Goal: Task Accomplishment & Management: Use online tool/utility

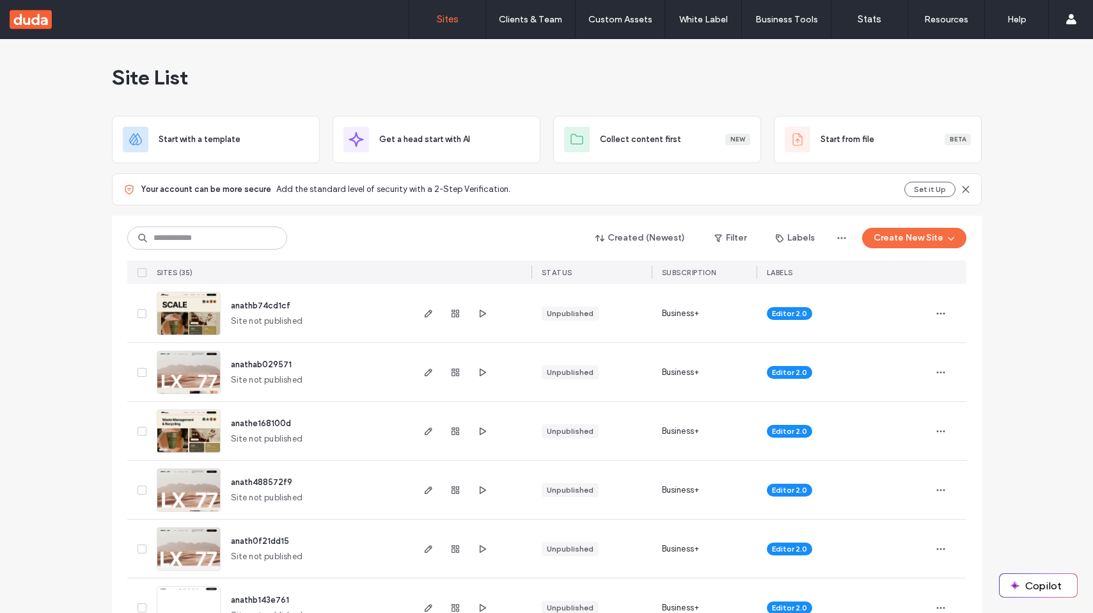
click at [422, 305] on div at bounding box center [455, 313] width 69 height 58
click at [422, 306] on span "button" at bounding box center [428, 313] width 15 height 15
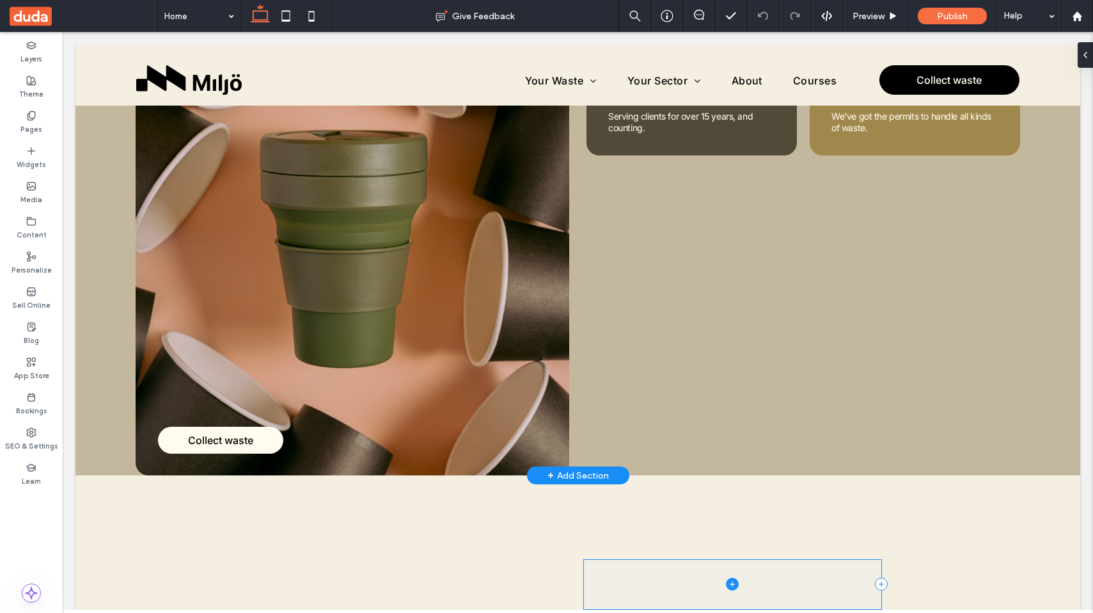
scroll to position [170, 0]
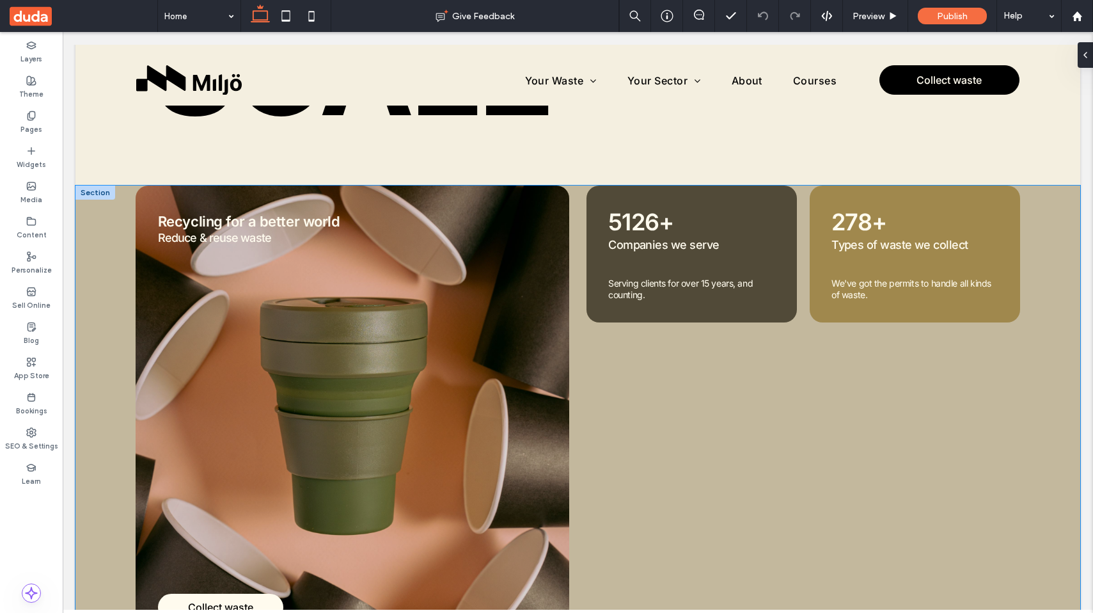
click at [573, 314] on div "Collect waste Recycling for a better world Reduce & reuse waste 5126+ Companies…" at bounding box center [577, 414] width 1005 height 457
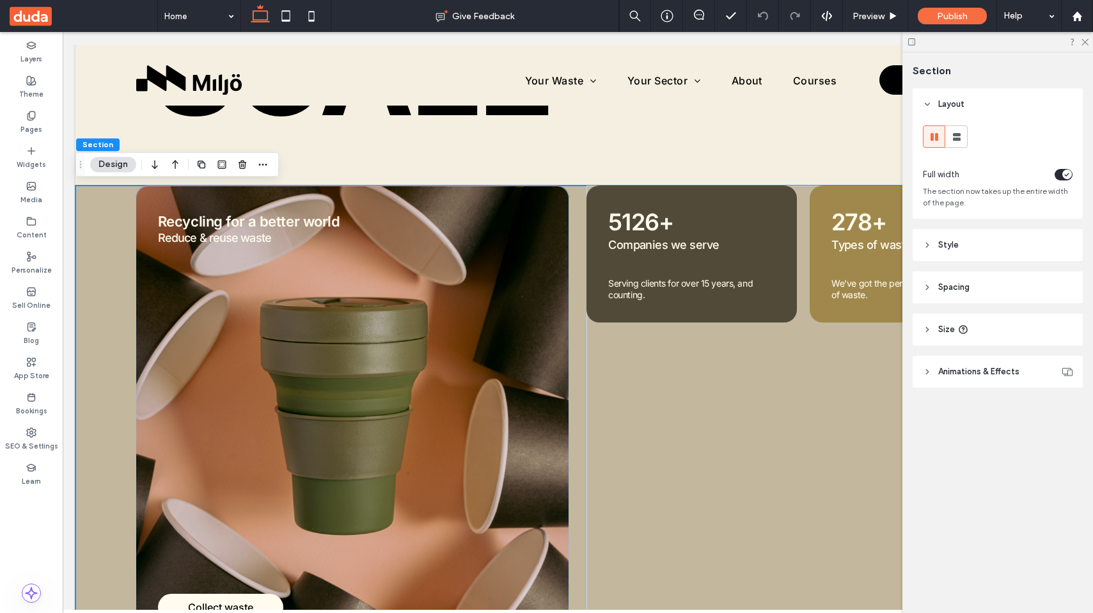
click at [965, 251] on header "Style" at bounding box center [998, 245] width 170 height 32
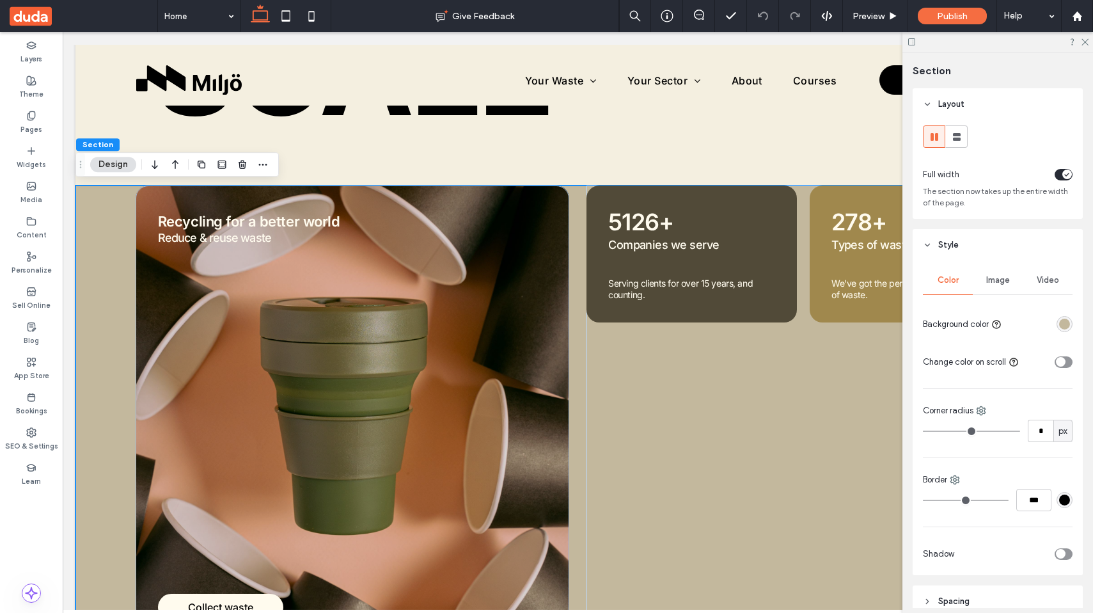
click at [1067, 324] on div "rgba(195, 184, 157, 1)" at bounding box center [1065, 324] width 11 height 11
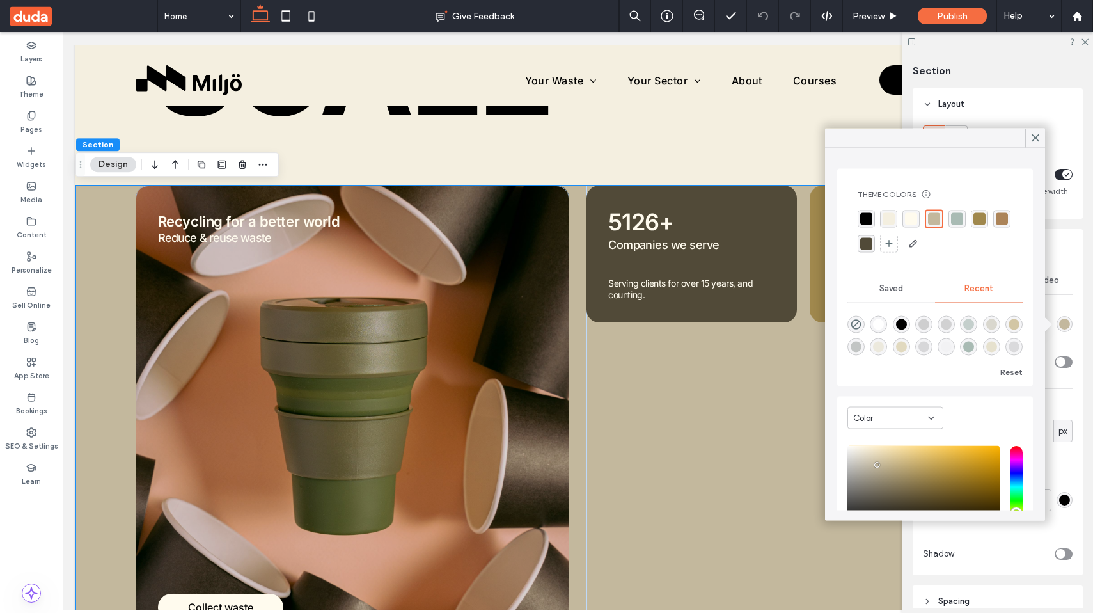
click at [856, 316] on div "rgba(0, 0, 0, 0)" at bounding box center [856, 324] width 17 height 17
type input "*******"
type input "*"
type input "**"
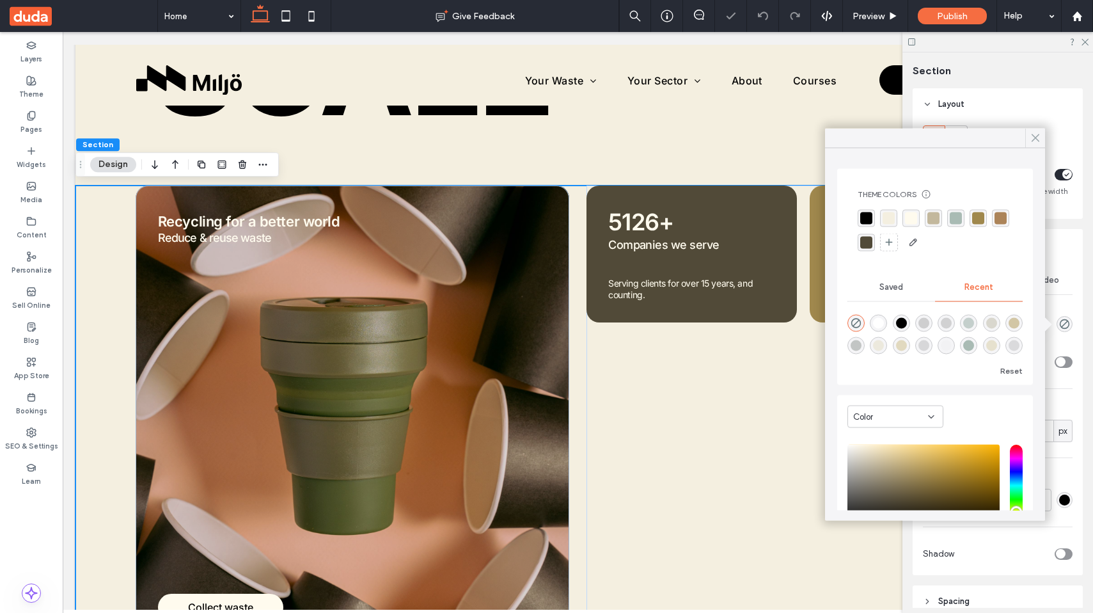
click at [1033, 139] on icon at bounding box center [1036, 138] width 12 height 12
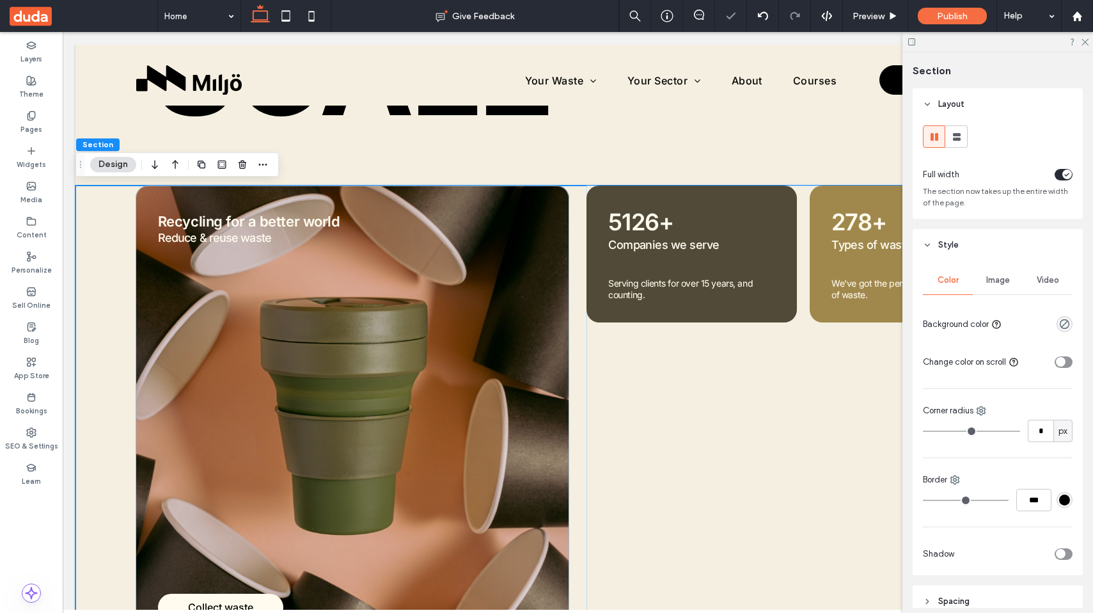
click at [1069, 358] on div "toggle" at bounding box center [1064, 362] width 18 height 12
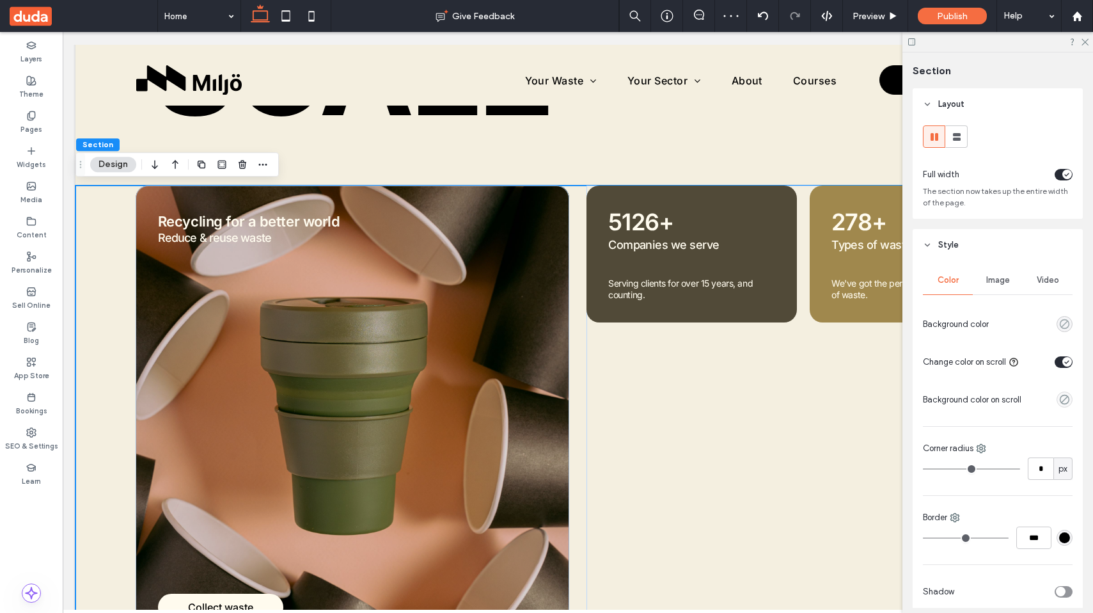
click at [1068, 322] on use "rgba(0, 0, 0, 0)" at bounding box center [1065, 324] width 10 height 10
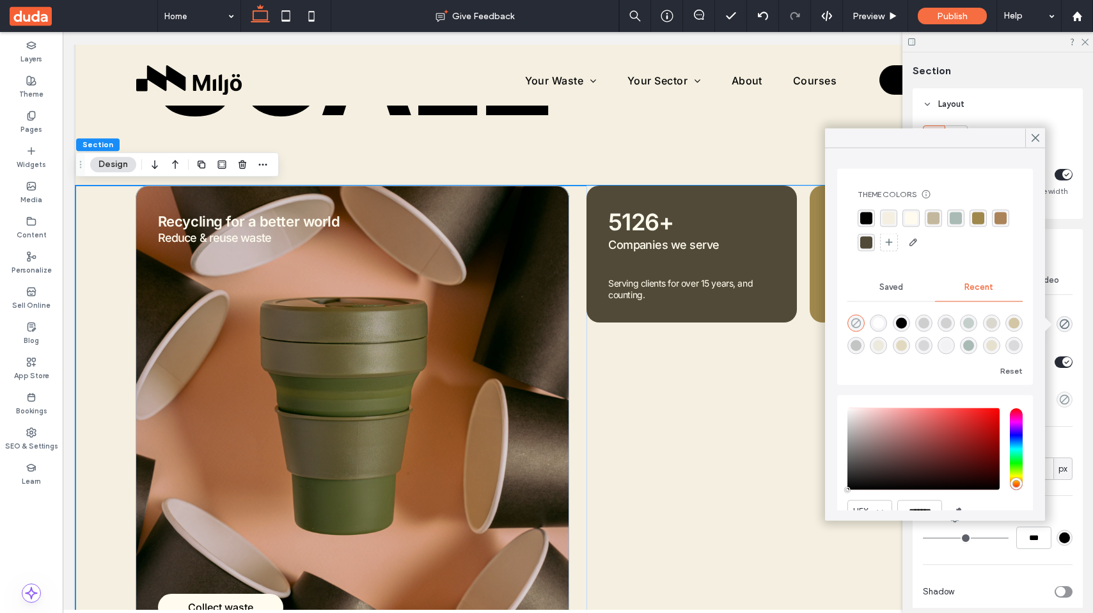
click at [856, 324] on icon "rgba(0, 0, 0, 0)" at bounding box center [856, 323] width 11 height 11
click at [1035, 143] on icon at bounding box center [1036, 138] width 12 height 12
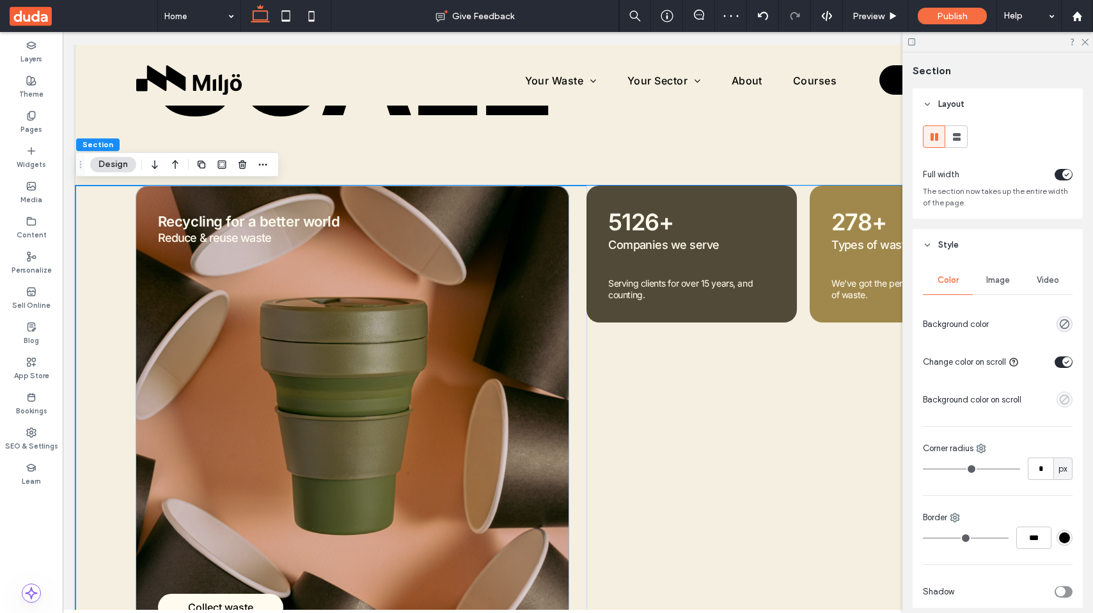
click at [1063, 401] on use "empty color" at bounding box center [1065, 400] width 10 height 10
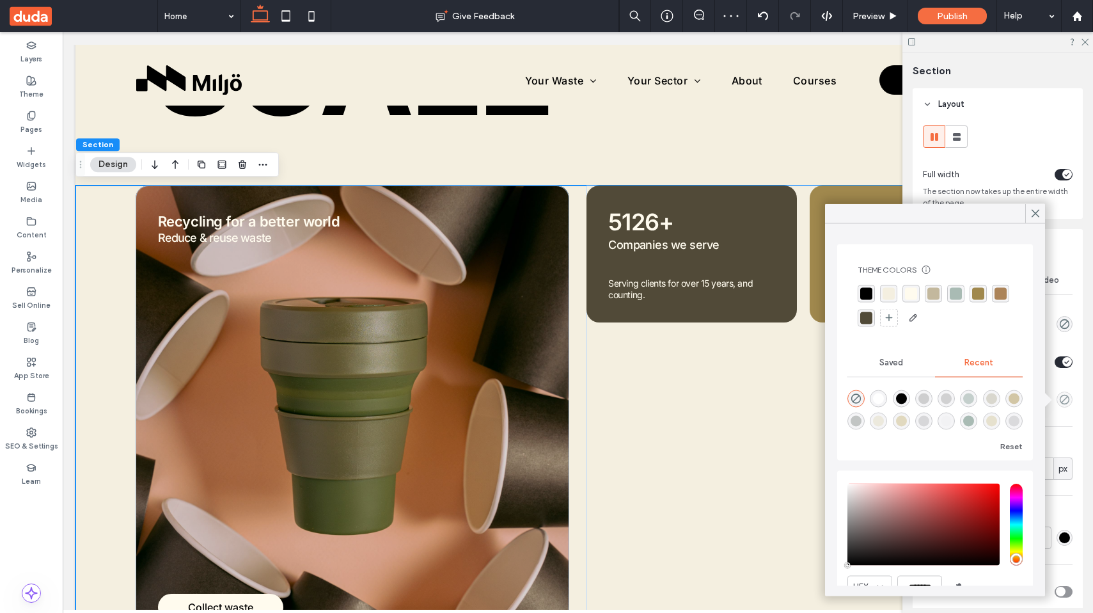
click at [891, 290] on div "rgba(244, 239, 224, 1)" at bounding box center [889, 294] width 12 height 12
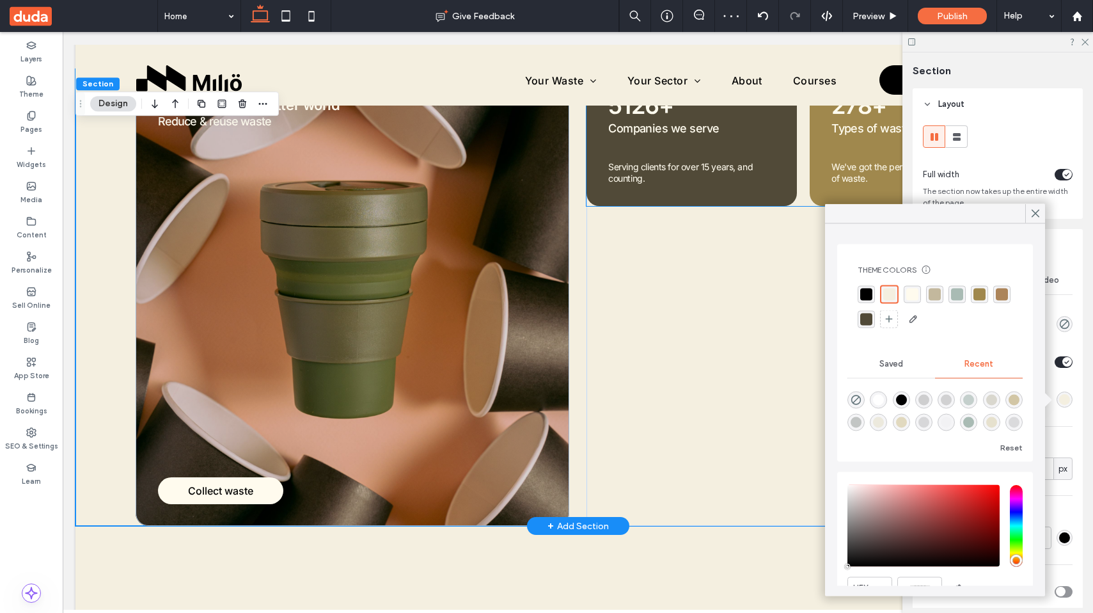
scroll to position [335, 0]
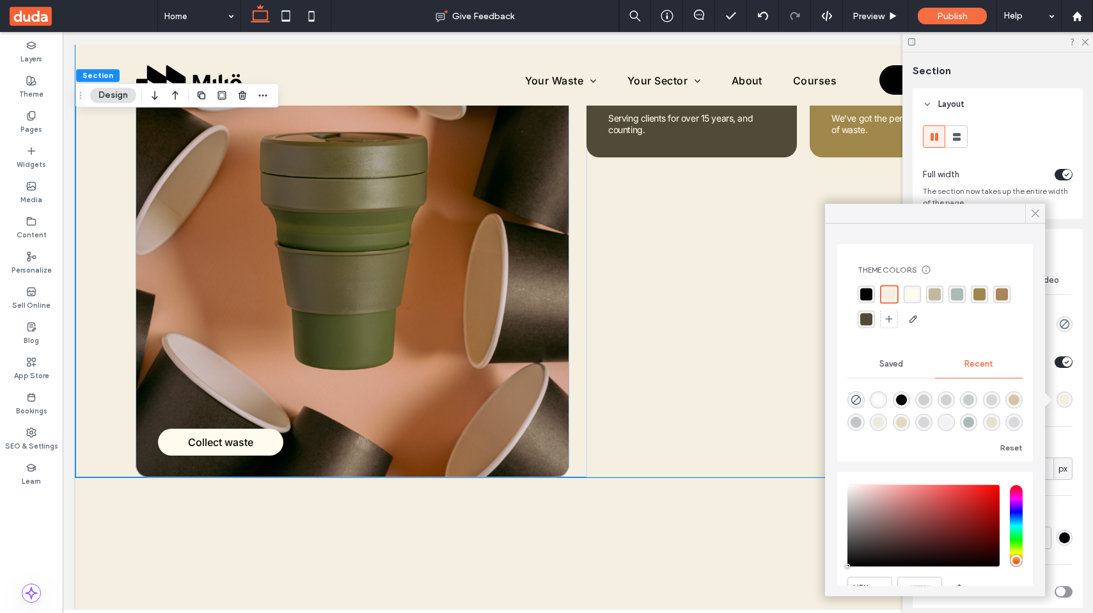
click at [1033, 217] on icon at bounding box center [1036, 214] width 12 height 12
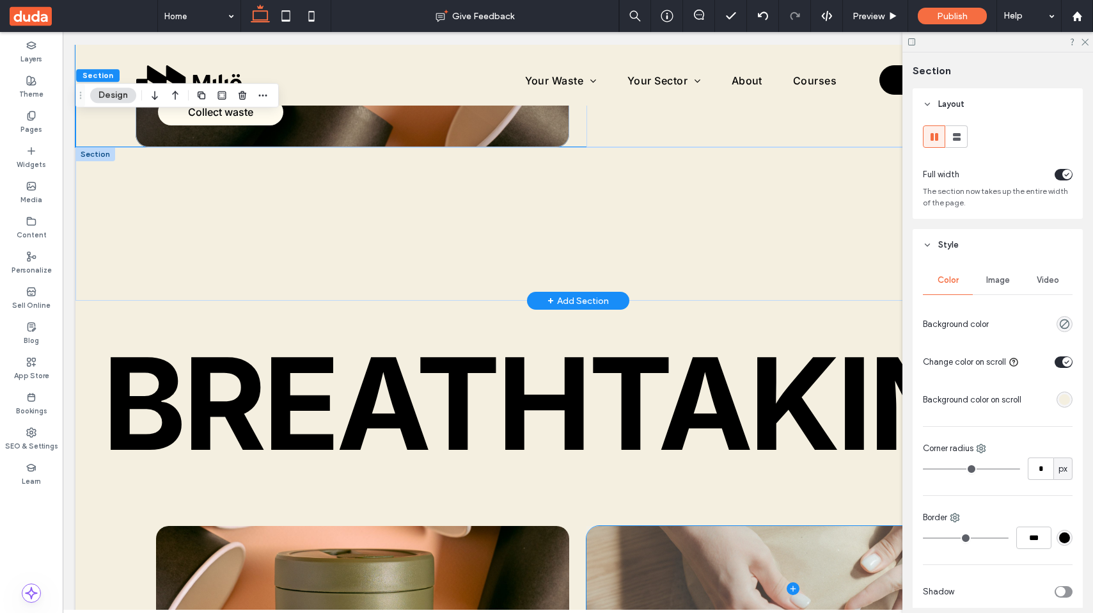
scroll to position [662, 0]
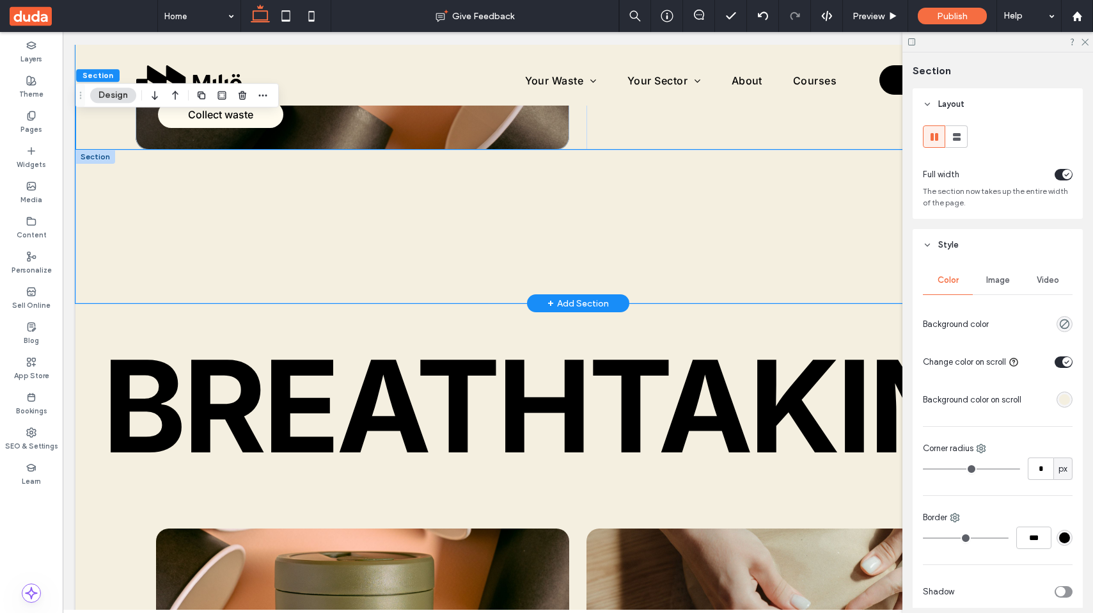
click at [612, 154] on div at bounding box center [579, 227] width 768 height 154
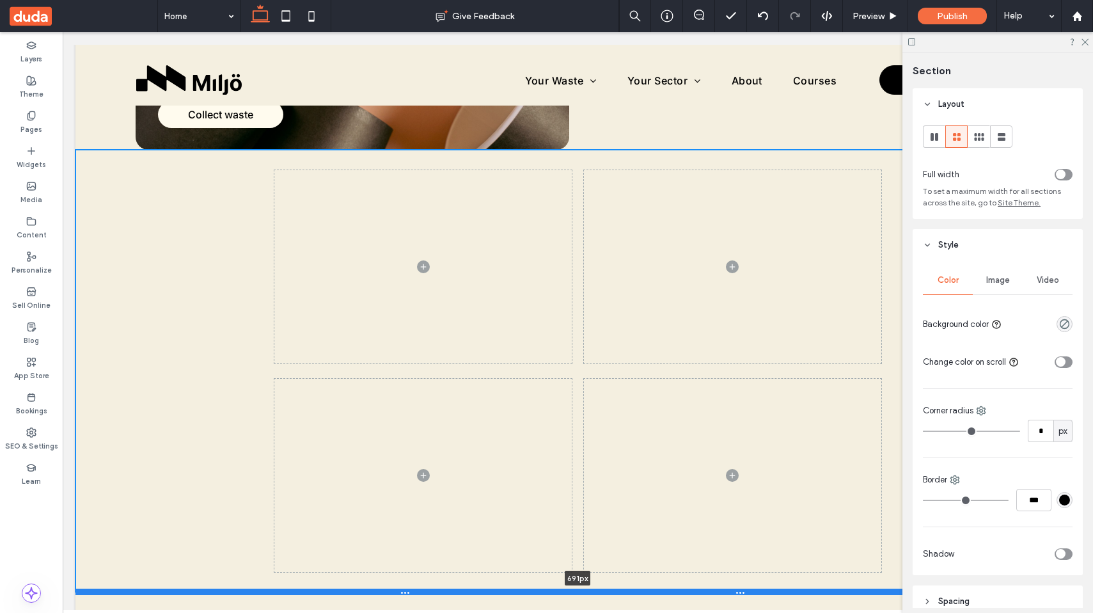
drag, startPoint x: 666, startPoint y: 300, endPoint x: 654, endPoint y: 594, distance: 293.9
click at [655, 594] on div at bounding box center [577, 592] width 1005 height 6
type input "***"
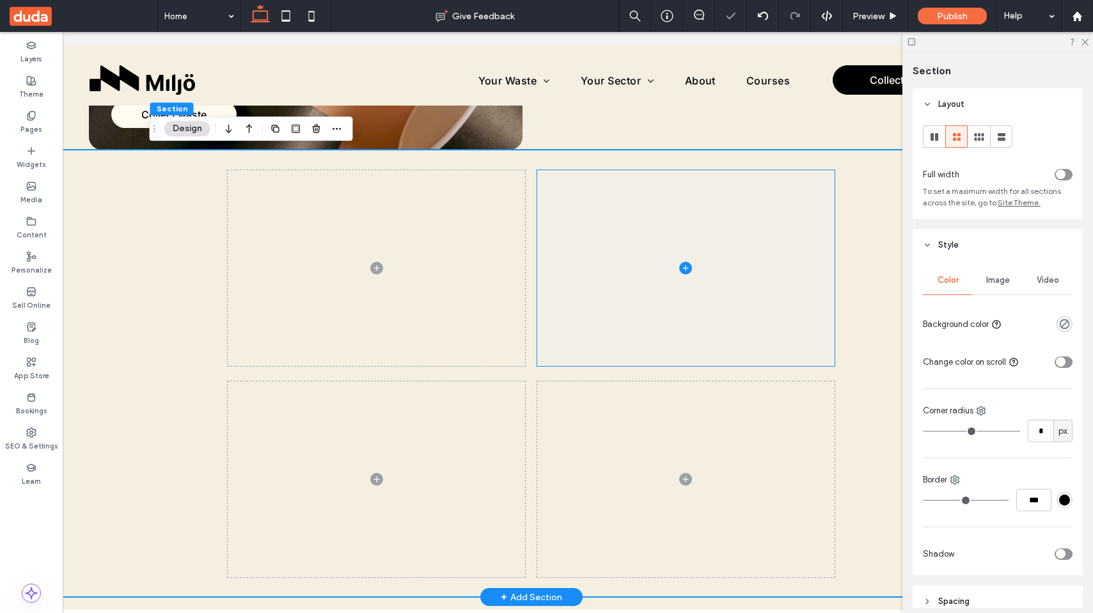
scroll to position [0, 81]
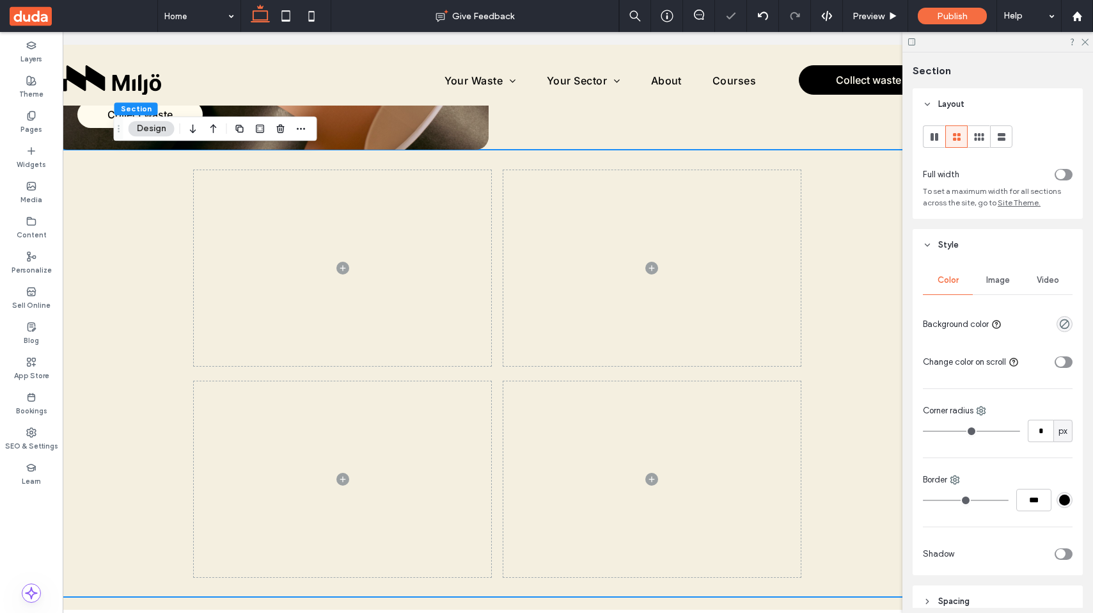
click at [1072, 362] on div "toggle" at bounding box center [1064, 362] width 18 height 12
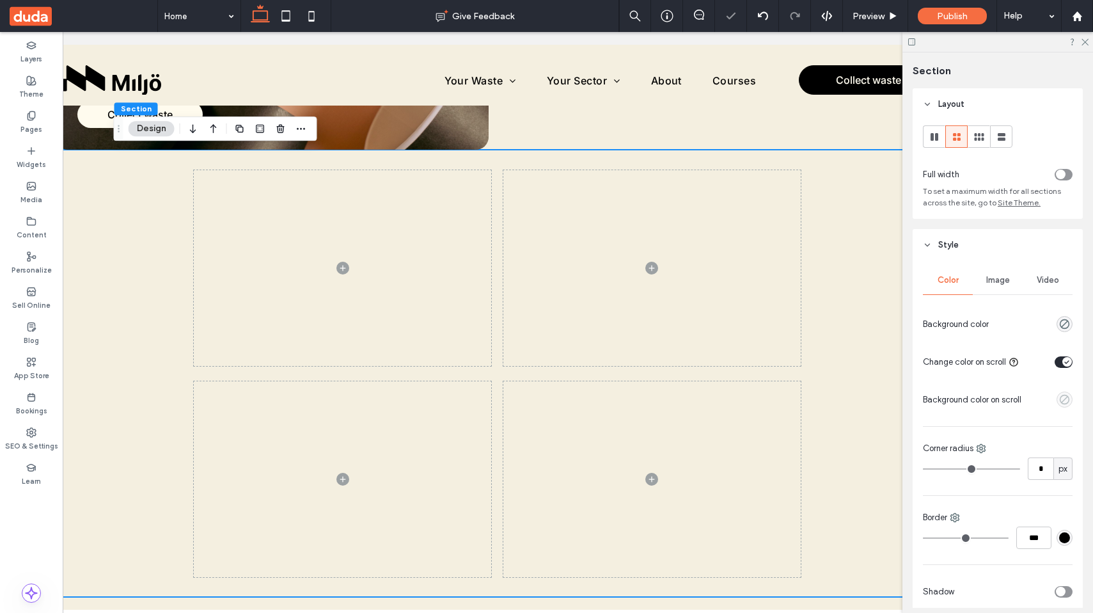
click at [1064, 395] on use "empty color" at bounding box center [1065, 400] width 10 height 10
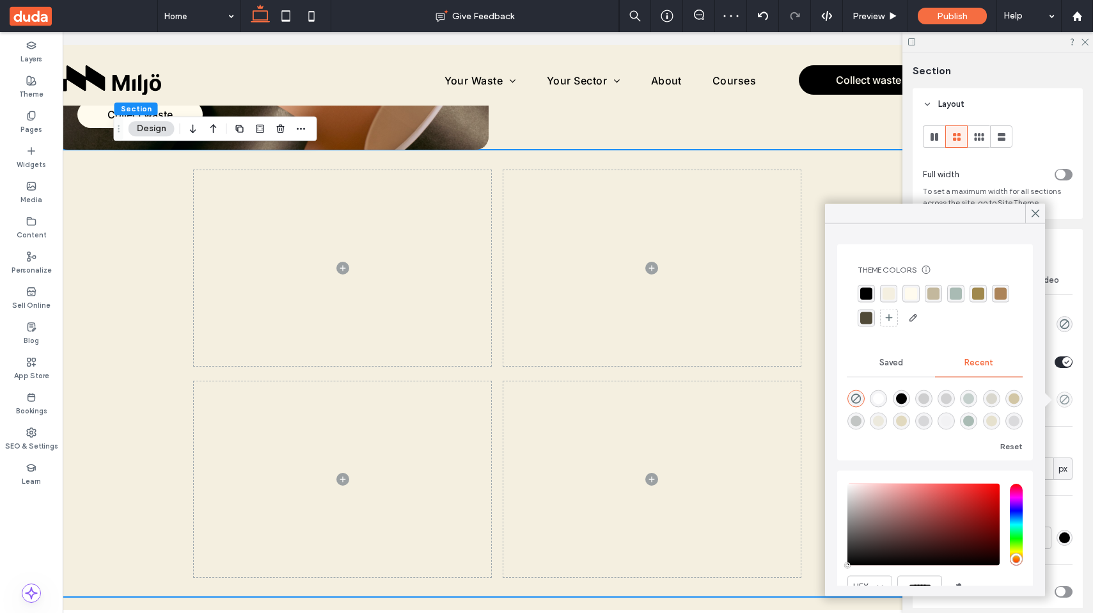
click at [1005, 295] on div "rgba(172, 132, 89, 1)" at bounding box center [1001, 294] width 12 height 12
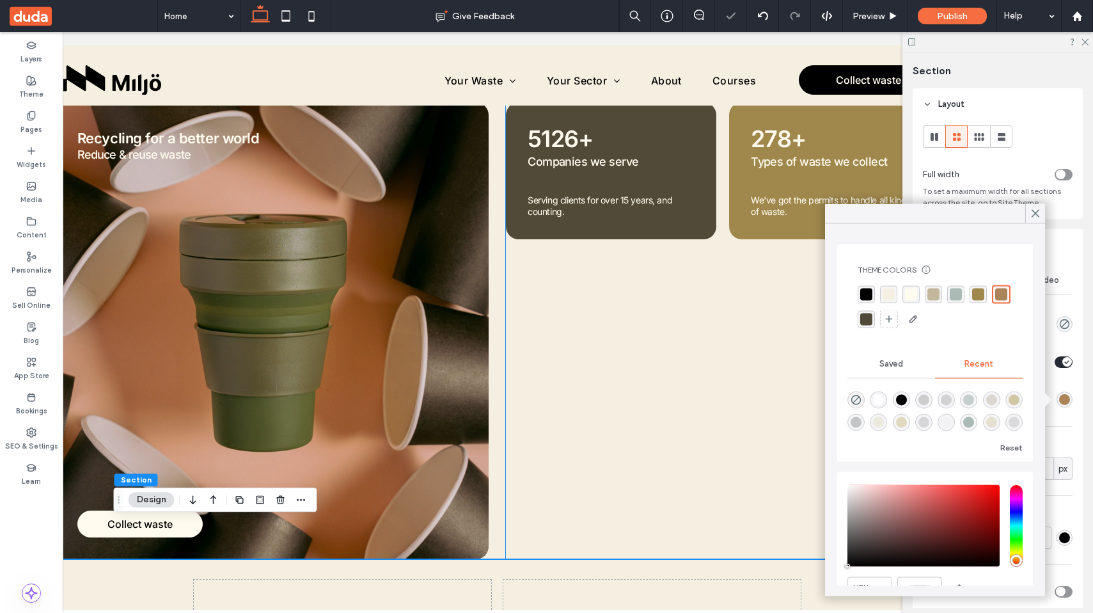
scroll to position [221, 0]
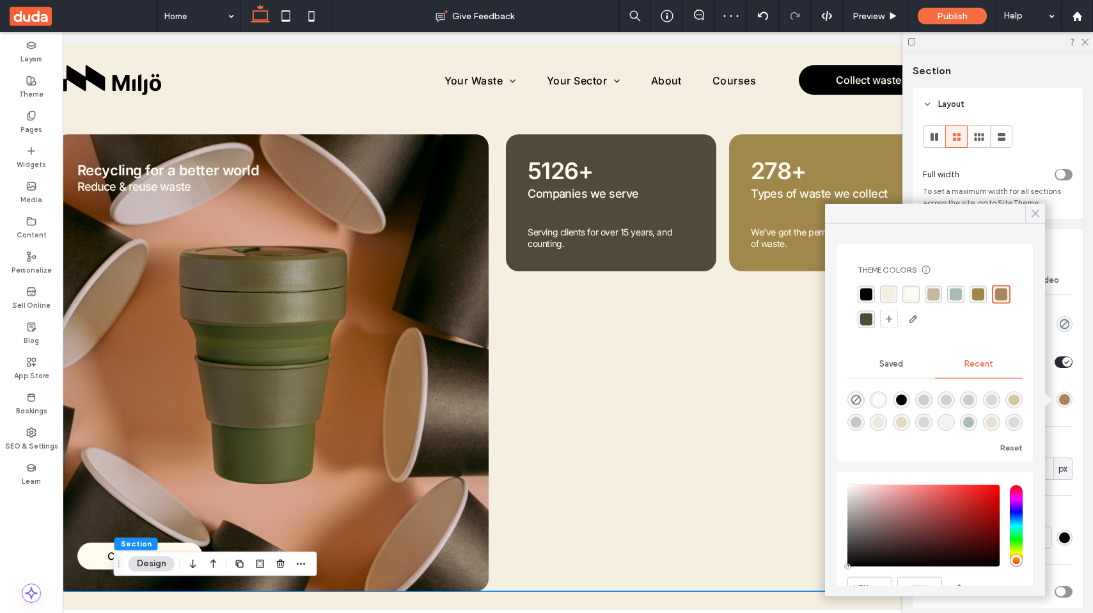
click at [1035, 209] on icon at bounding box center [1036, 214] width 12 height 12
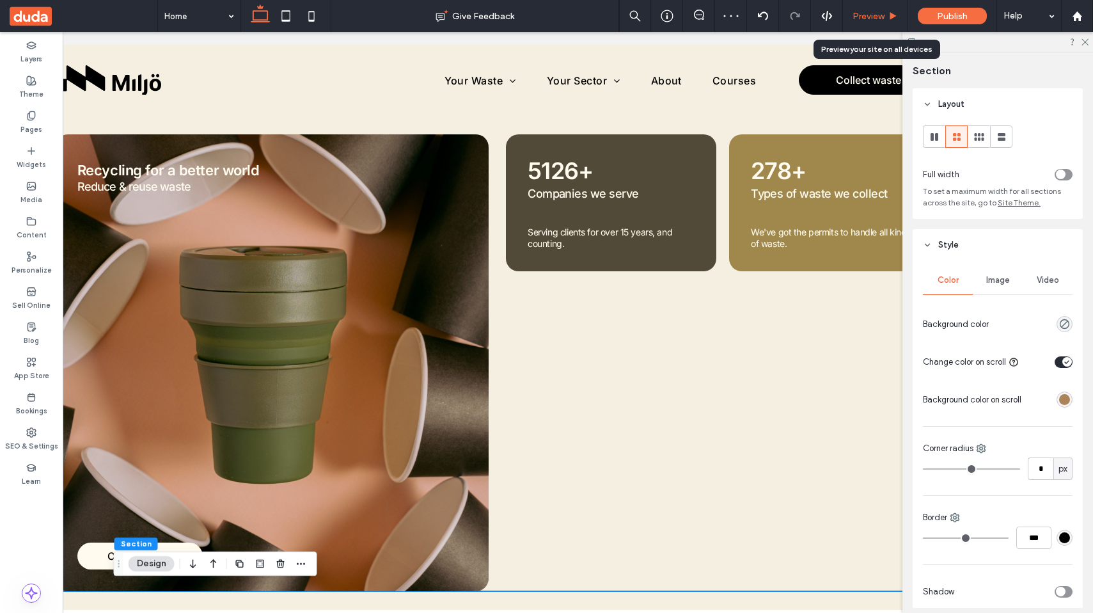
click at [875, 26] on div "Preview" at bounding box center [875, 16] width 65 height 32
click at [882, 19] on span "Preview" at bounding box center [869, 16] width 32 height 11
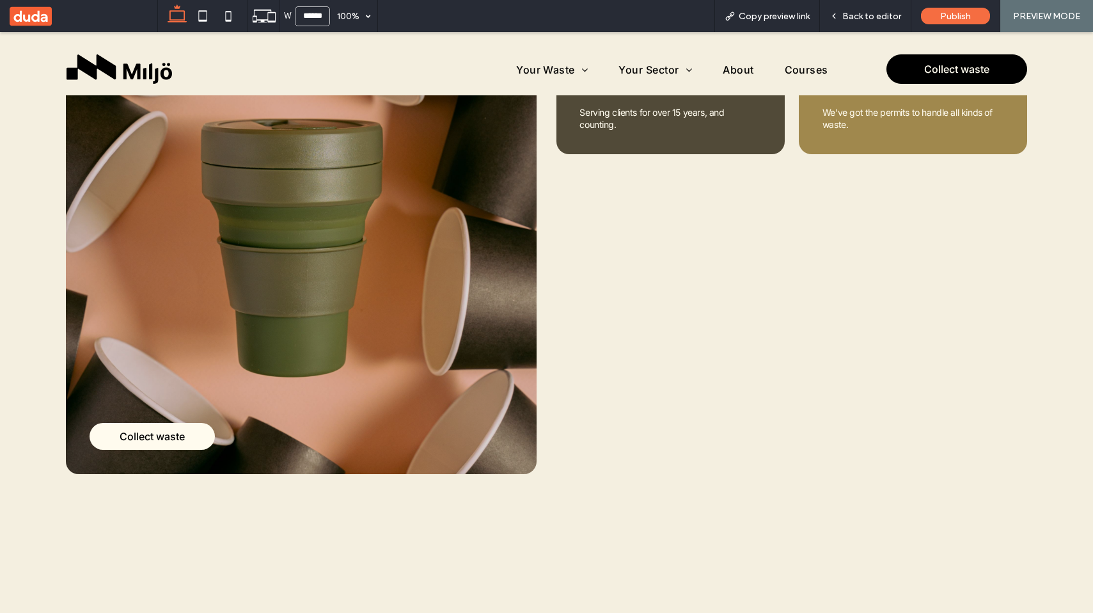
scroll to position [349, 0]
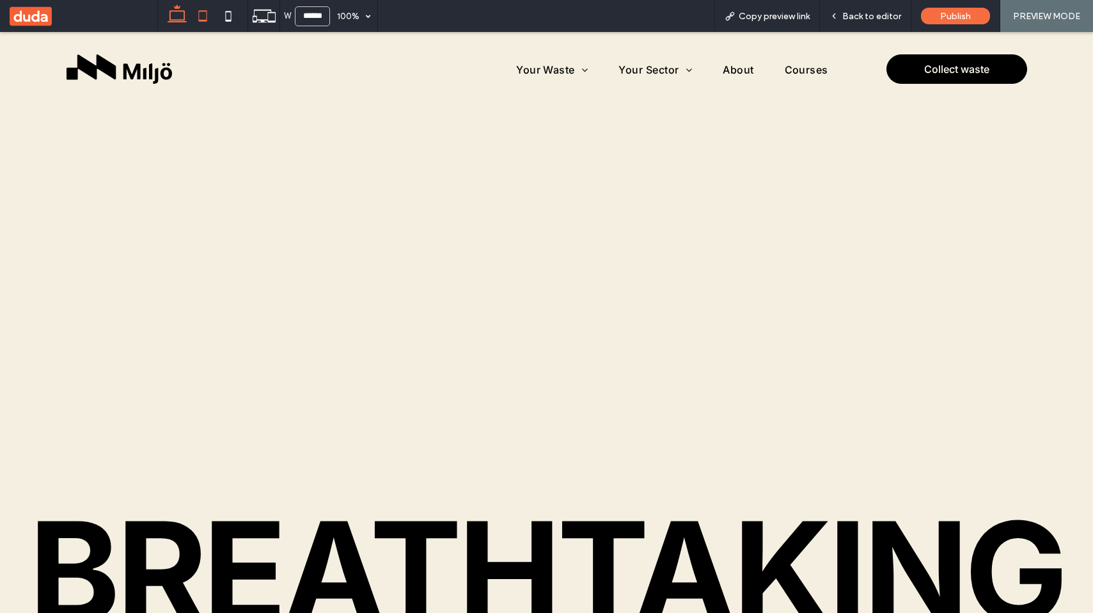
click at [195, 3] on icon at bounding box center [203, 16] width 26 height 26
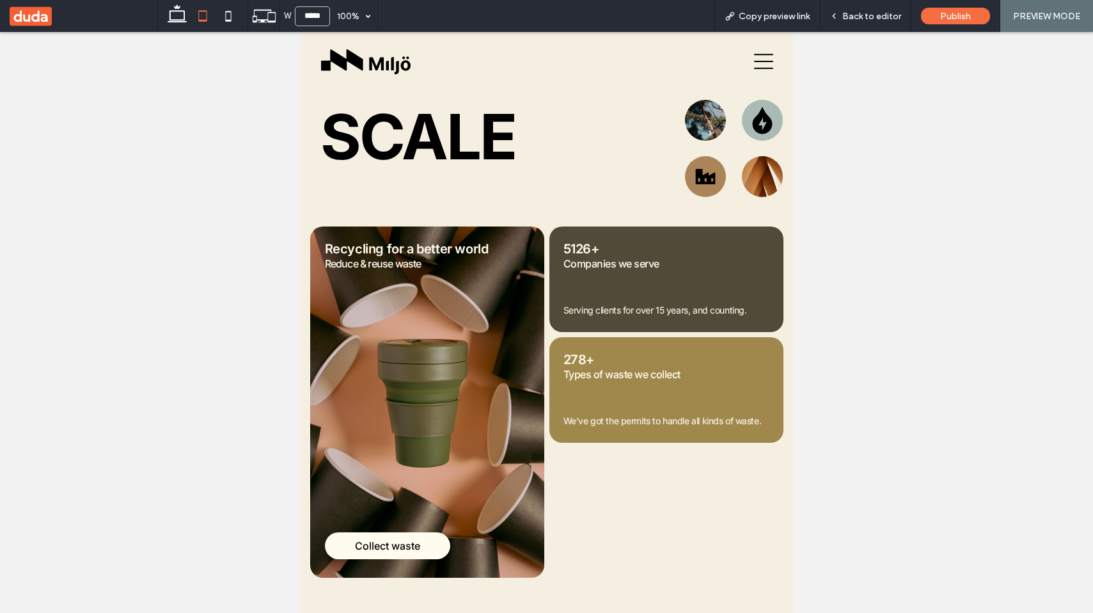
scroll to position [0, 0]
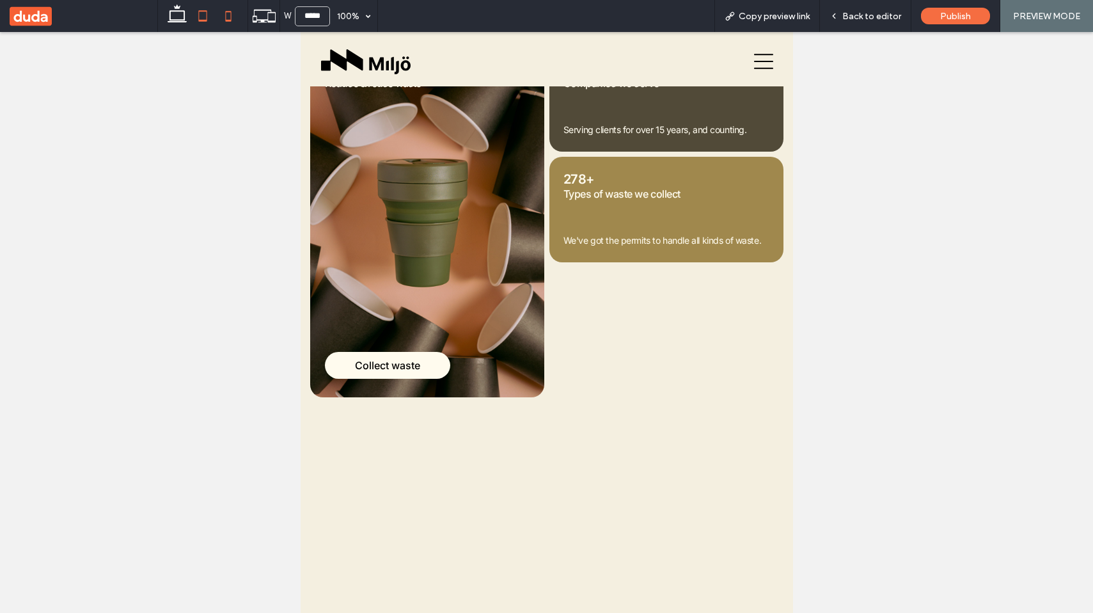
click at [219, 21] on icon at bounding box center [229, 16] width 26 height 26
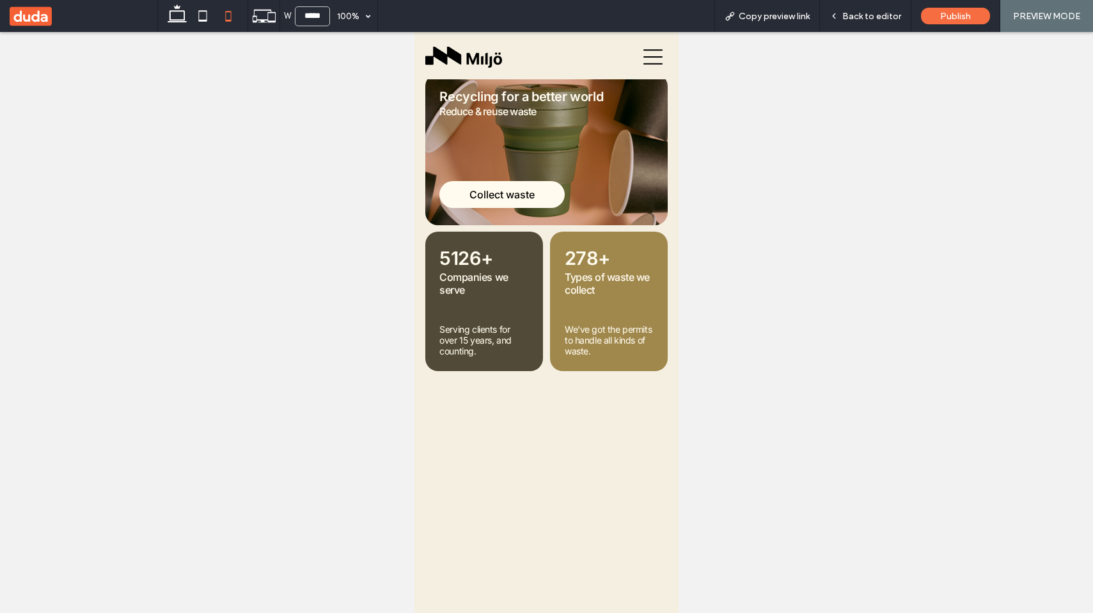
scroll to position [122, 0]
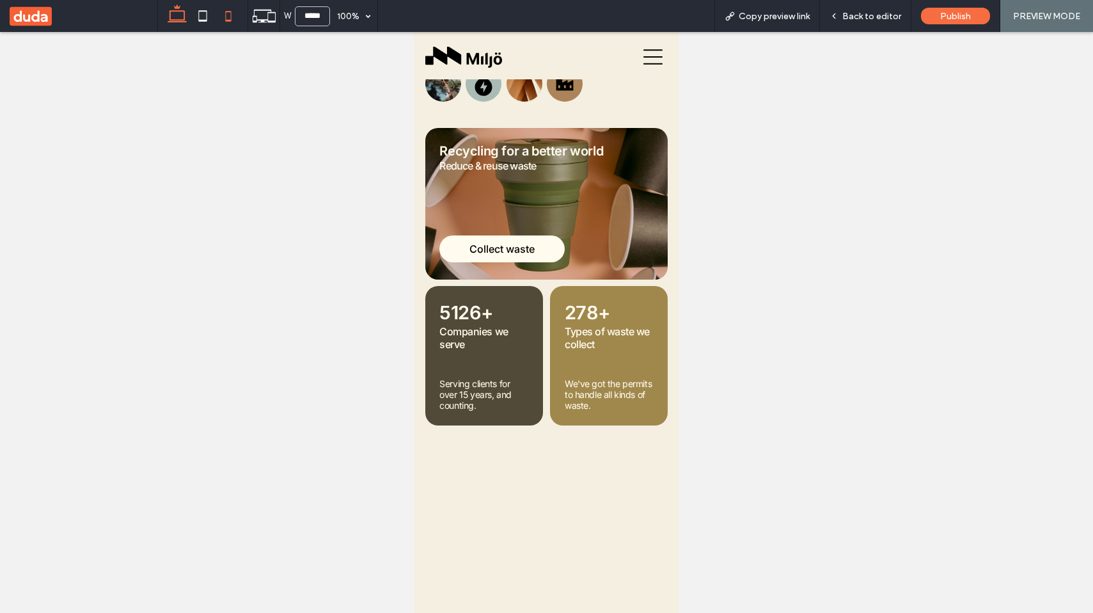
click at [175, 8] on use at bounding box center [177, 13] width 19 height 18
type input "******"
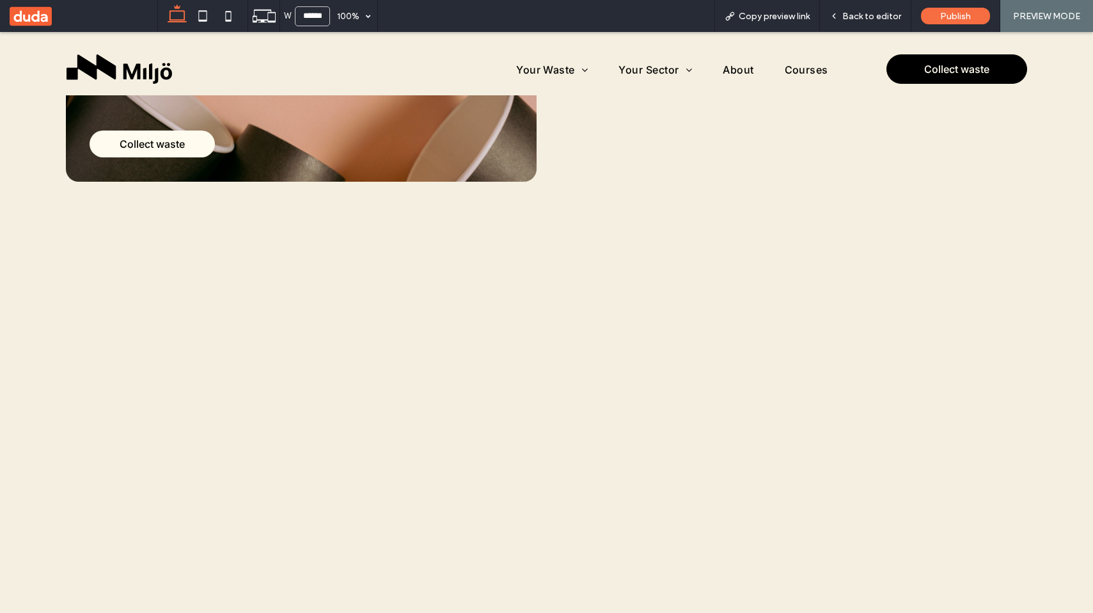
scroll to position [633, 0]
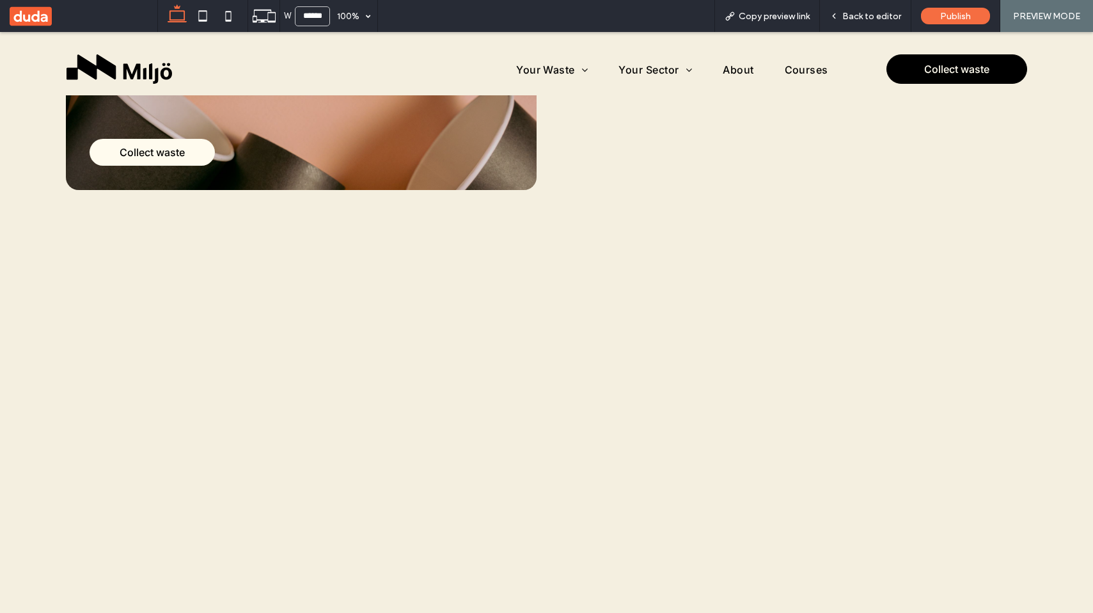
click at [687, 214] on div at bounding box center [698, 309] width 290 height 194
click at [719, 194] on div at bounding box center [547, 413] width 768 height 447
click at [861, 10] on div "Back to editor" at bounding box center [865, 16] width 91 height 32
click at [840, 23] on div "Back to editor" at bounding box center [865, 16] width 91 height 32
click at [836, 12] on icon at bounding box center [834, 16] width 9 height 9
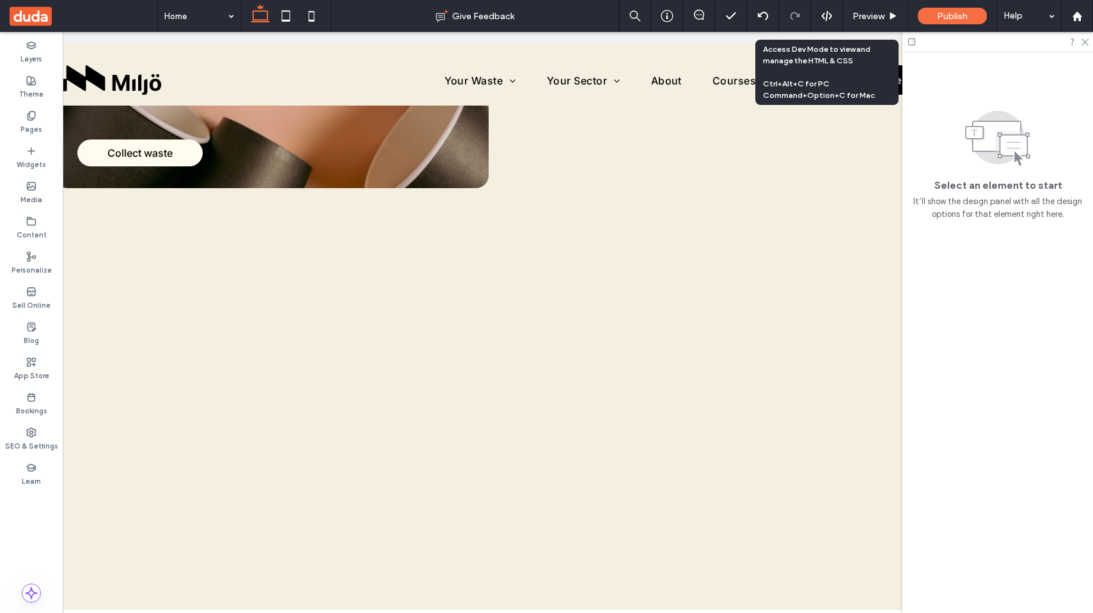
scroll to position [622, 0]
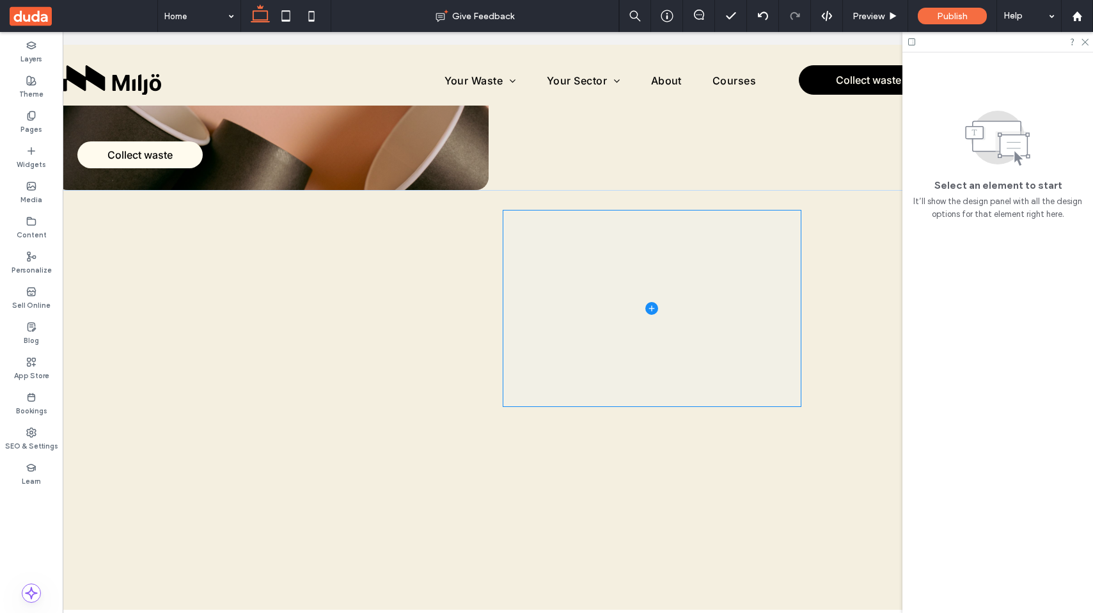
click at [750, 216] on span at bounding box center [653, 308] width 298 height 196
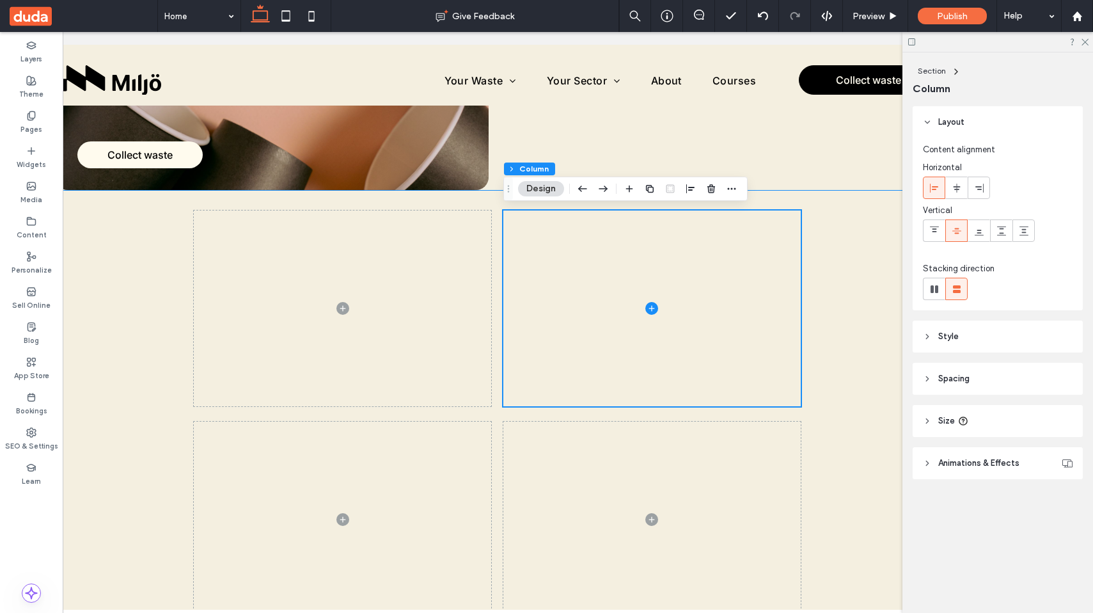
click at [761, 198] on div at bounding box center [498, 413] width 768 height 447
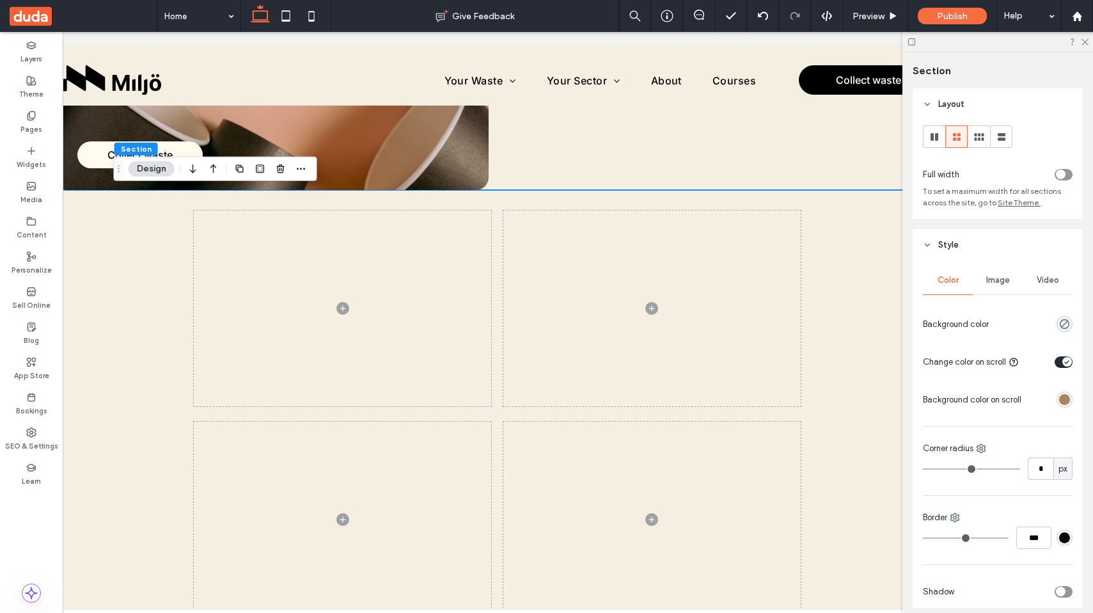
scroll to position [45, 0]
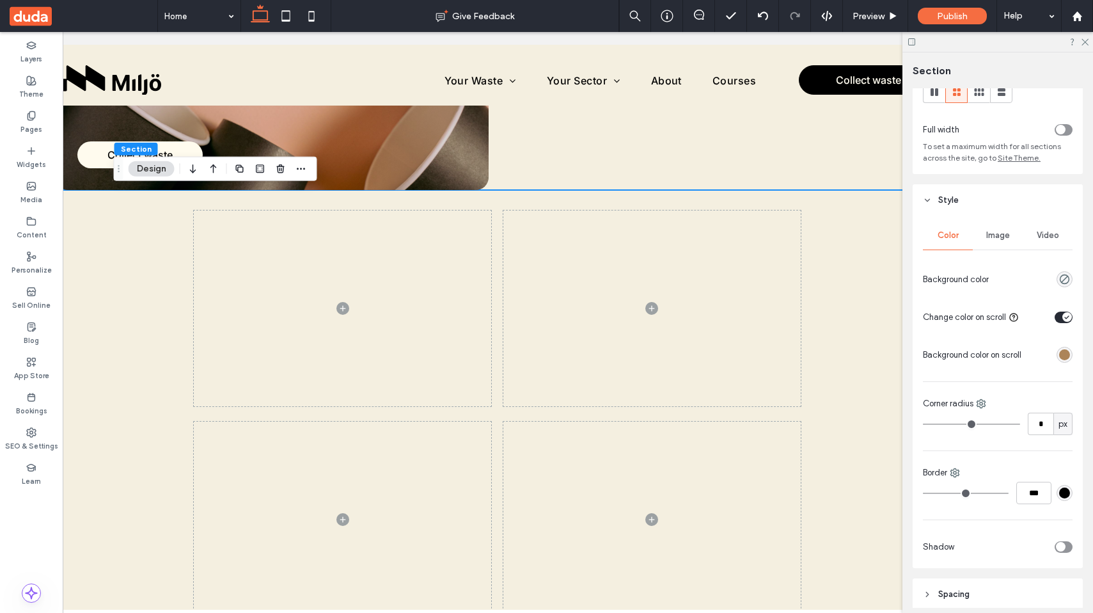
click at [1062, 359] on div "rgba(172, 132, 89, 1)" at bounding box center [1065, 354] width 11 height 11
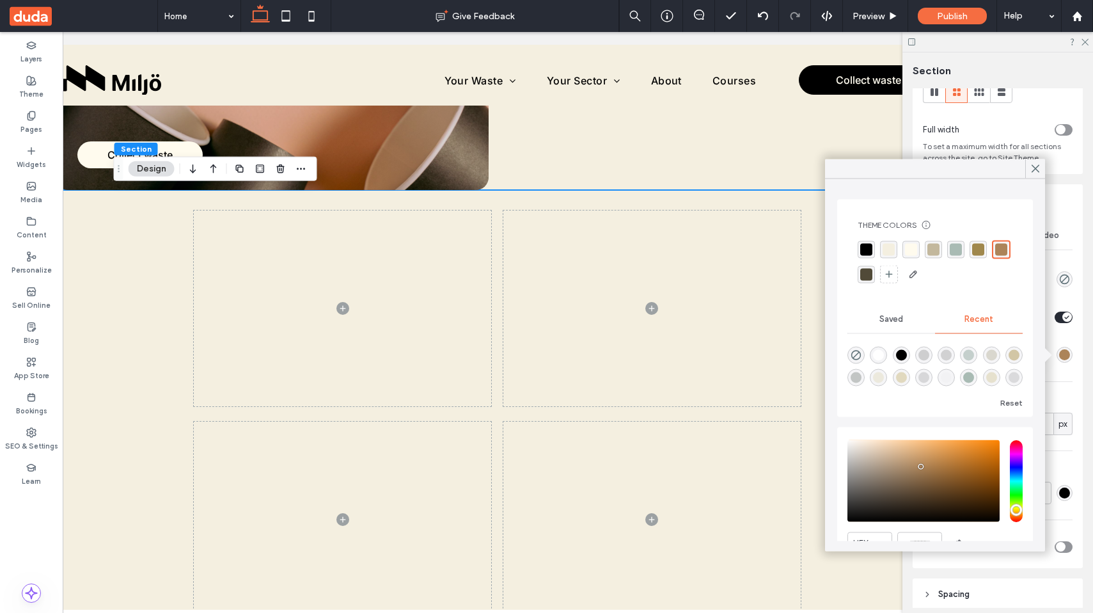
click at [1063, 316] on div "toggle" at bounding box center [1068, 317] width 10 height 10
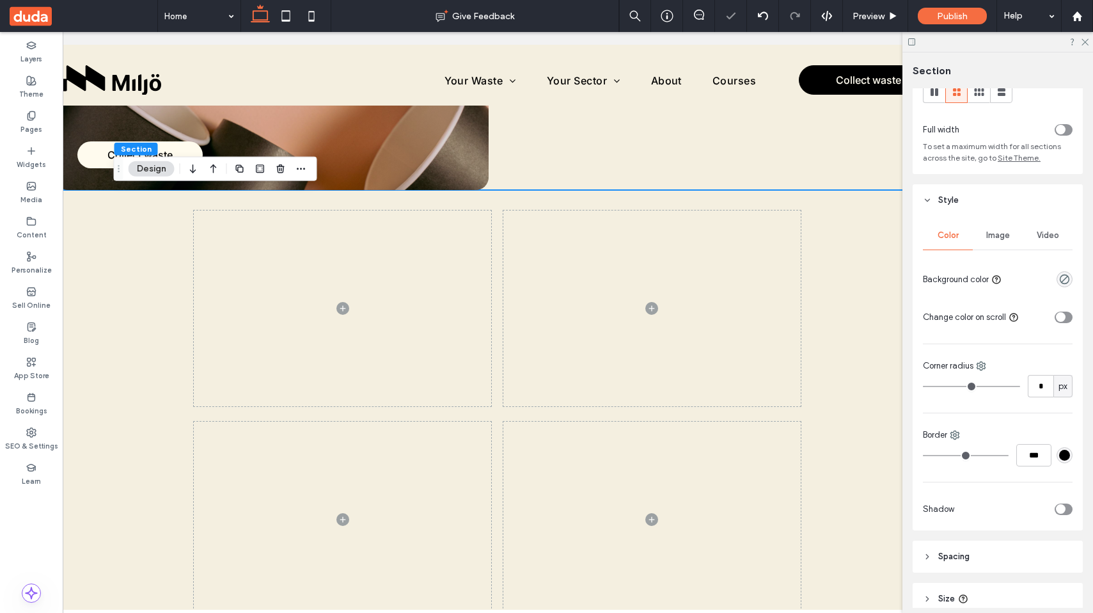
click at [1066, 317] on div "toggle" at bounding box center [1064, 318] width 18 height 12
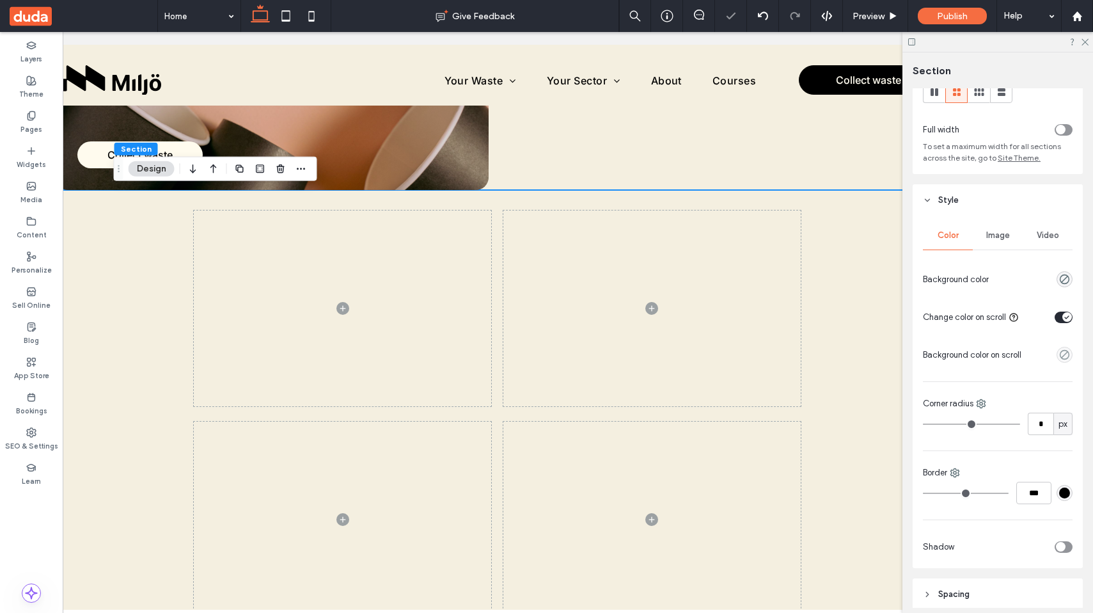
click at [1063, 317] on div "toggle" at bounding box center [1068, 317] width 10 height 10
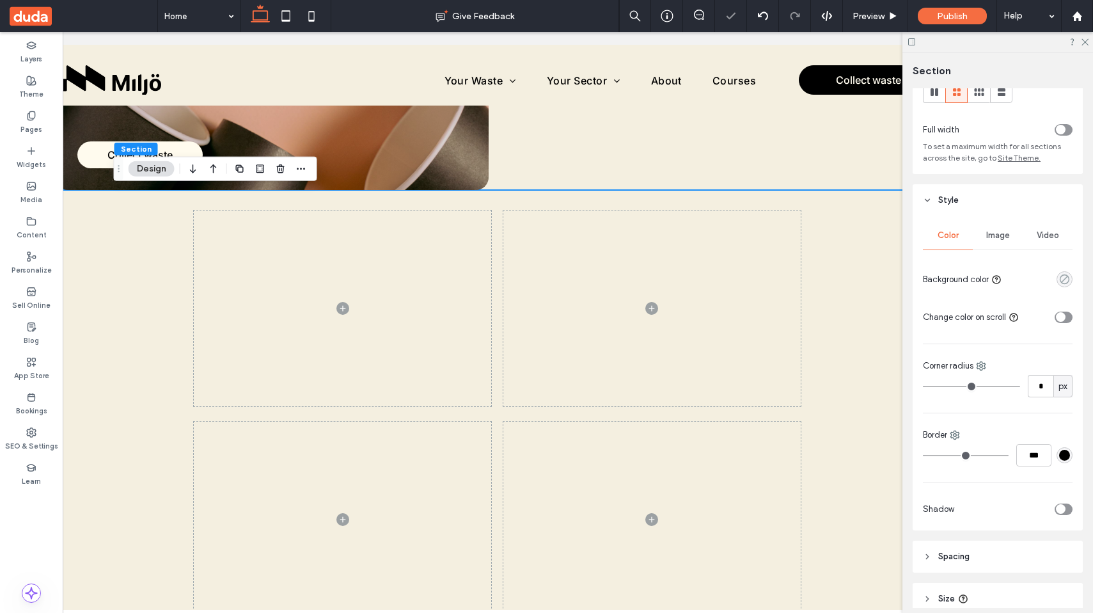
click at [1070, 280] on icon "rgba(0, 0, 0, 0)" at bounding box center [1065, 279] width 11 height 11
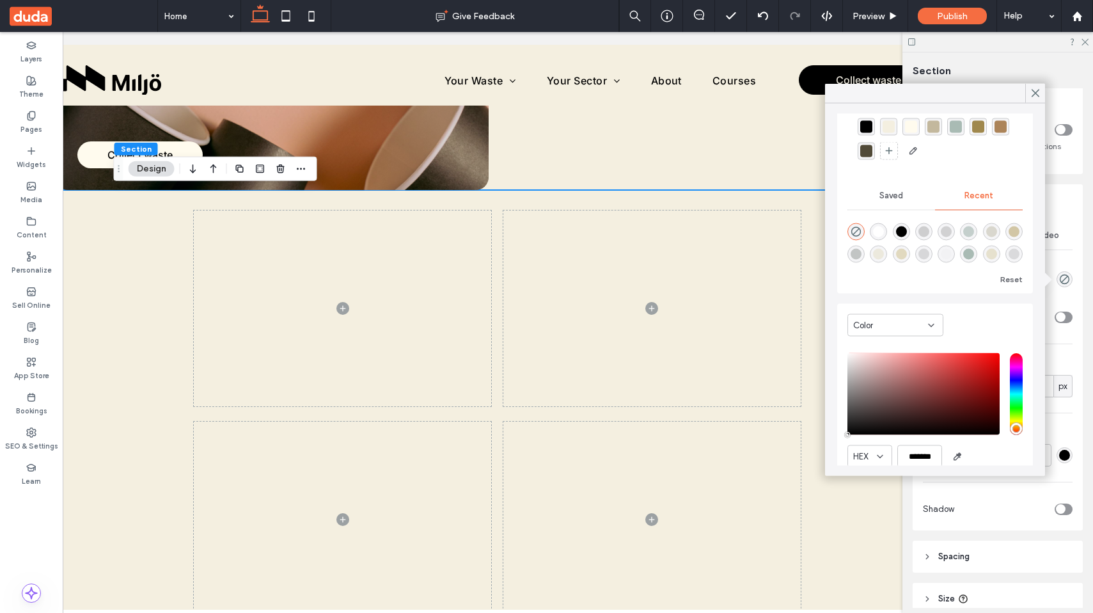
scroll to position [0, 0]
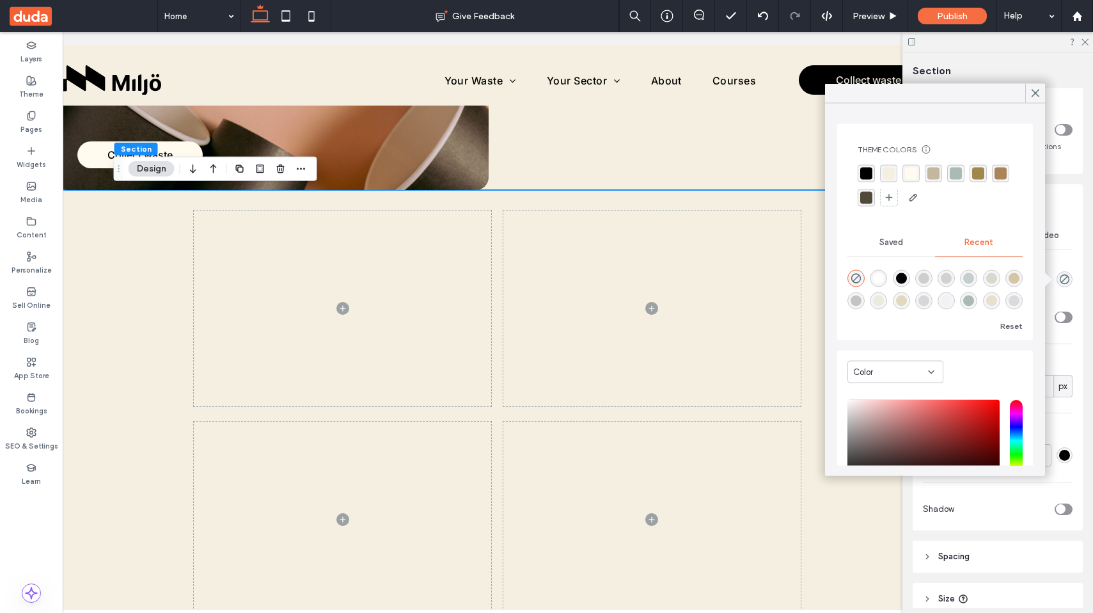
click at [901, 365] on div "Color" at bounding box center [891, 371] width 75 height 13
click at [896, 416] on div "Gradient" at bounding box center [895, 417] width 95 height 22
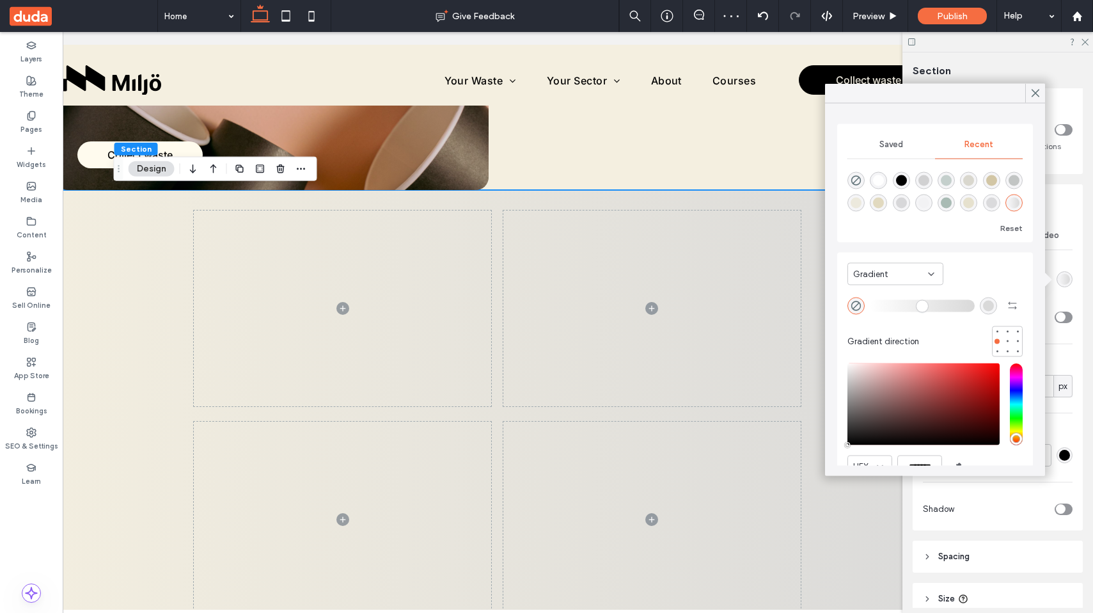
click at [883, 200] on div "rgba(220, 210, 175, 0.77)" at bounding box center [878, 203] width 11 height 11
type input "*******"
type input "**"
type input "***"
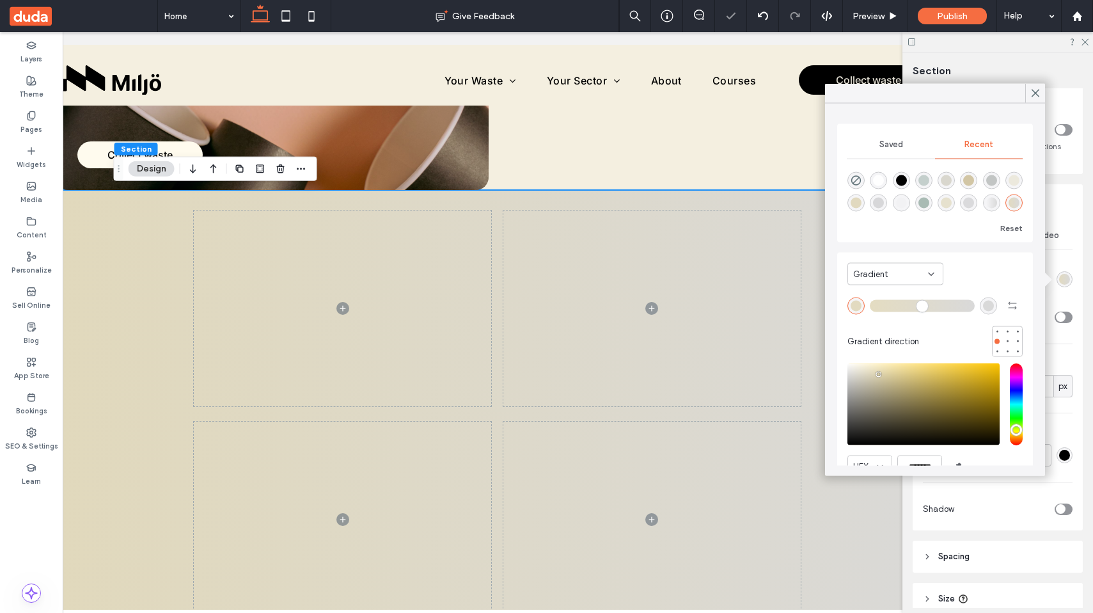
click at [988, 307] on div "rgba(217, 217, 217, 1)" at bounding box center [988, 305] width 11 height 11
type input "*******"
type input "***"
type input "****"
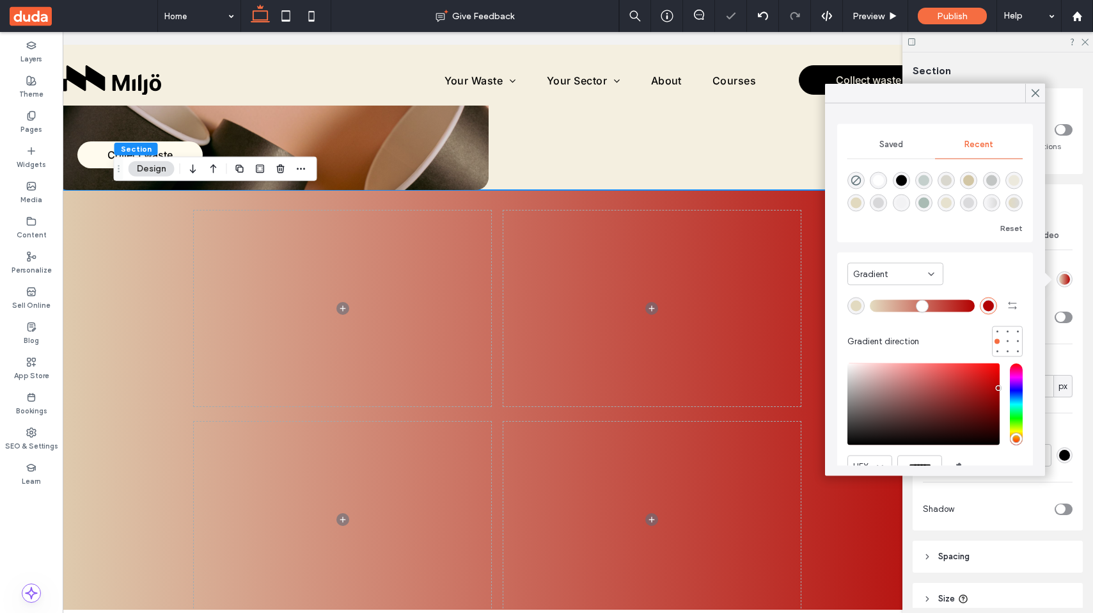
drag, startPoint x: 983, startPoint y: 388, endPoint x: 999, endPoint y: 388, distance: 15.4
click at [999, 388] on div "saturation and value" at bounding box center [924, 404] width 152 height 82
type input "*******"
click at [994, 388] on div "pointer" at bounding box center [994, 388] width 4 height 4
click at [1036, 93] on icon at bounding box center [1036, 94] width 12 height 12
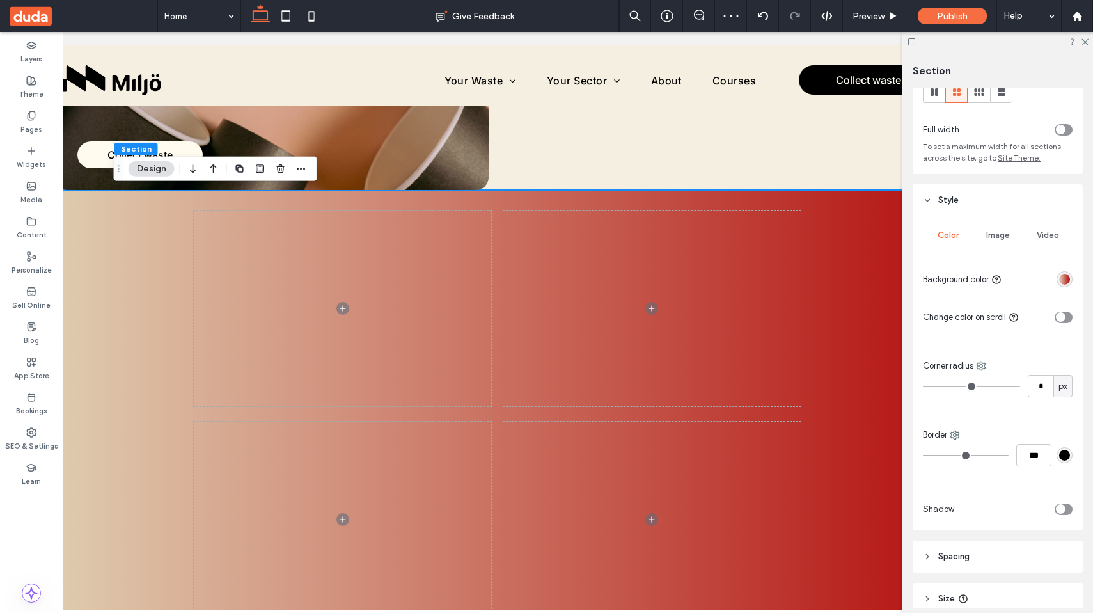
click at [1067, 315] on div "toggle" at bounding box center [1064, 318] width 18 height 12
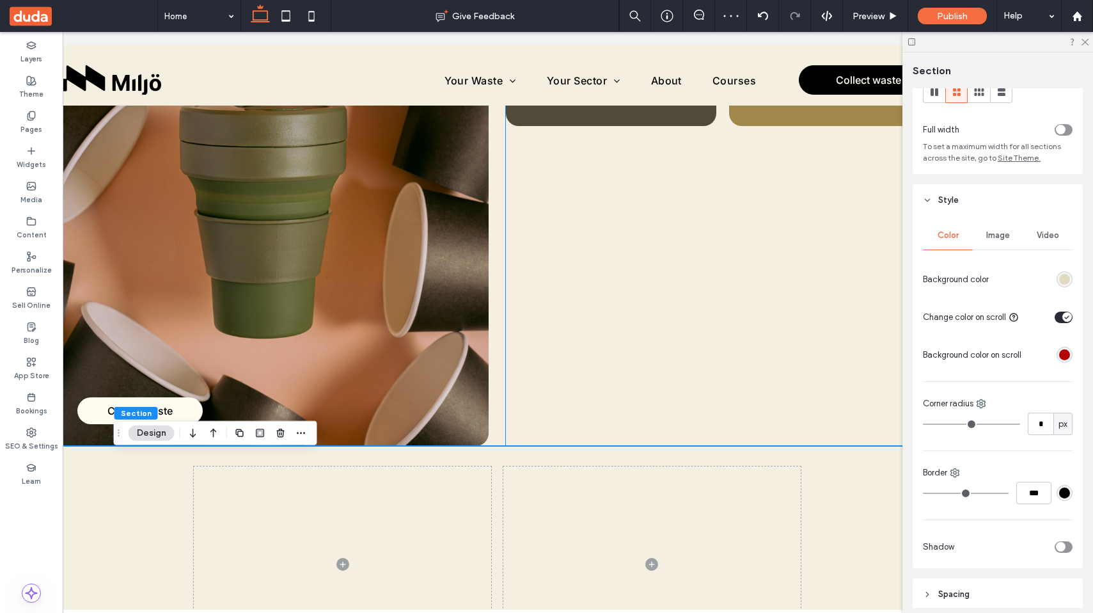
scroll to position [368, 0]
